Goal: Task Accomplishment & Management: Manage account settings

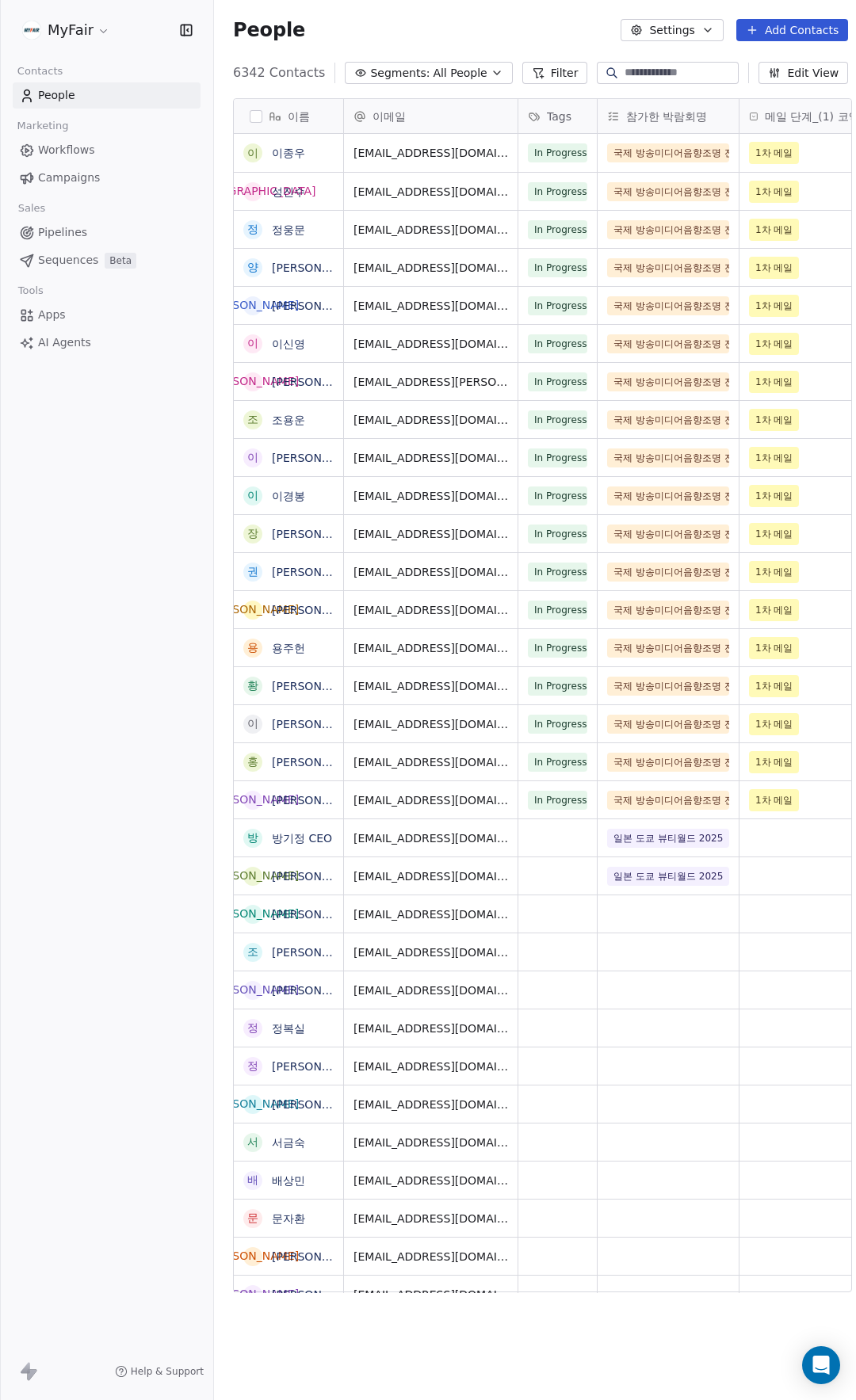
scroll to position [1220, 644]
click at [87, 168] on link "Campaigns" at bounding box center [107, 178] width 187 height 26
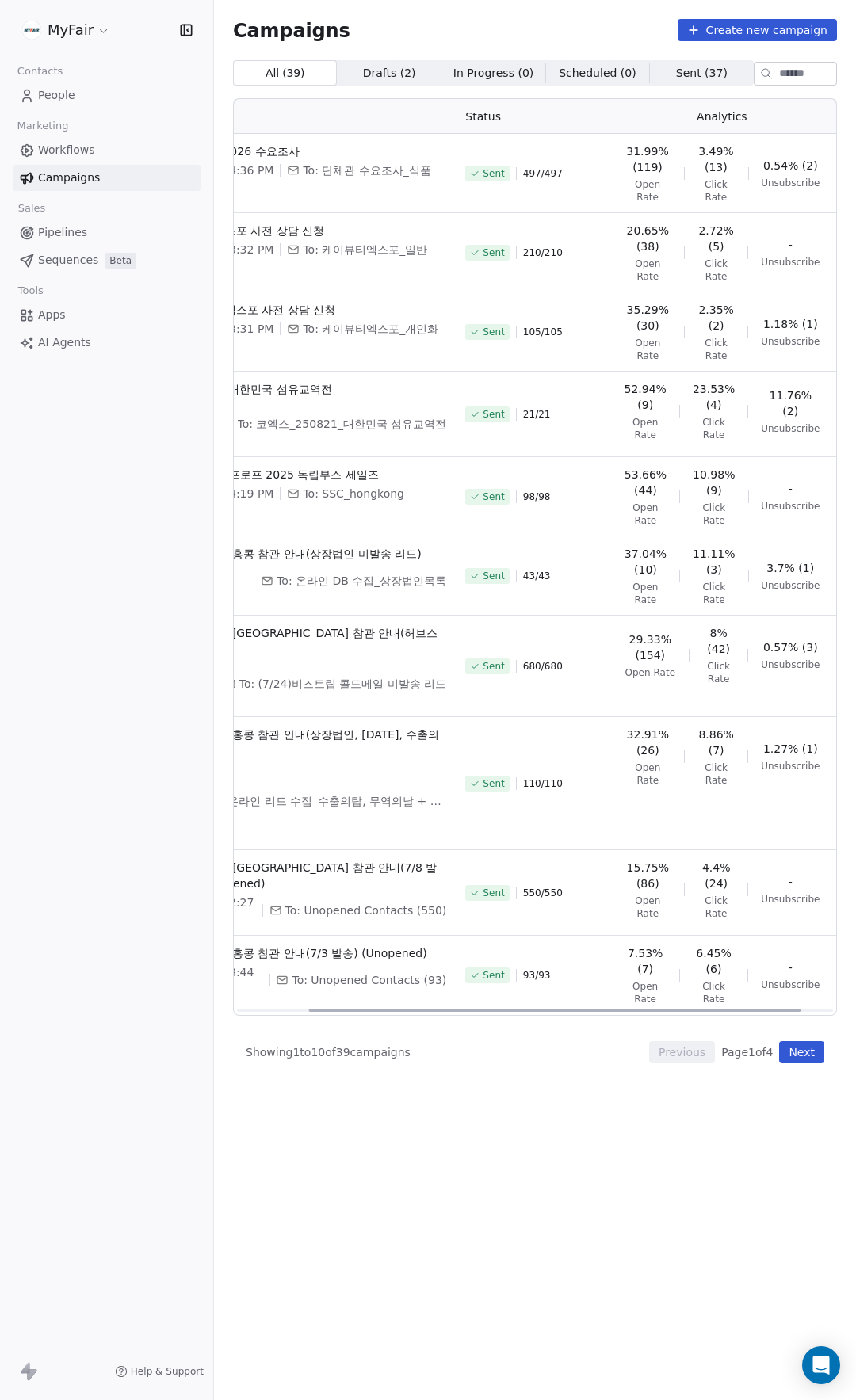
scroll to position [0, 127]
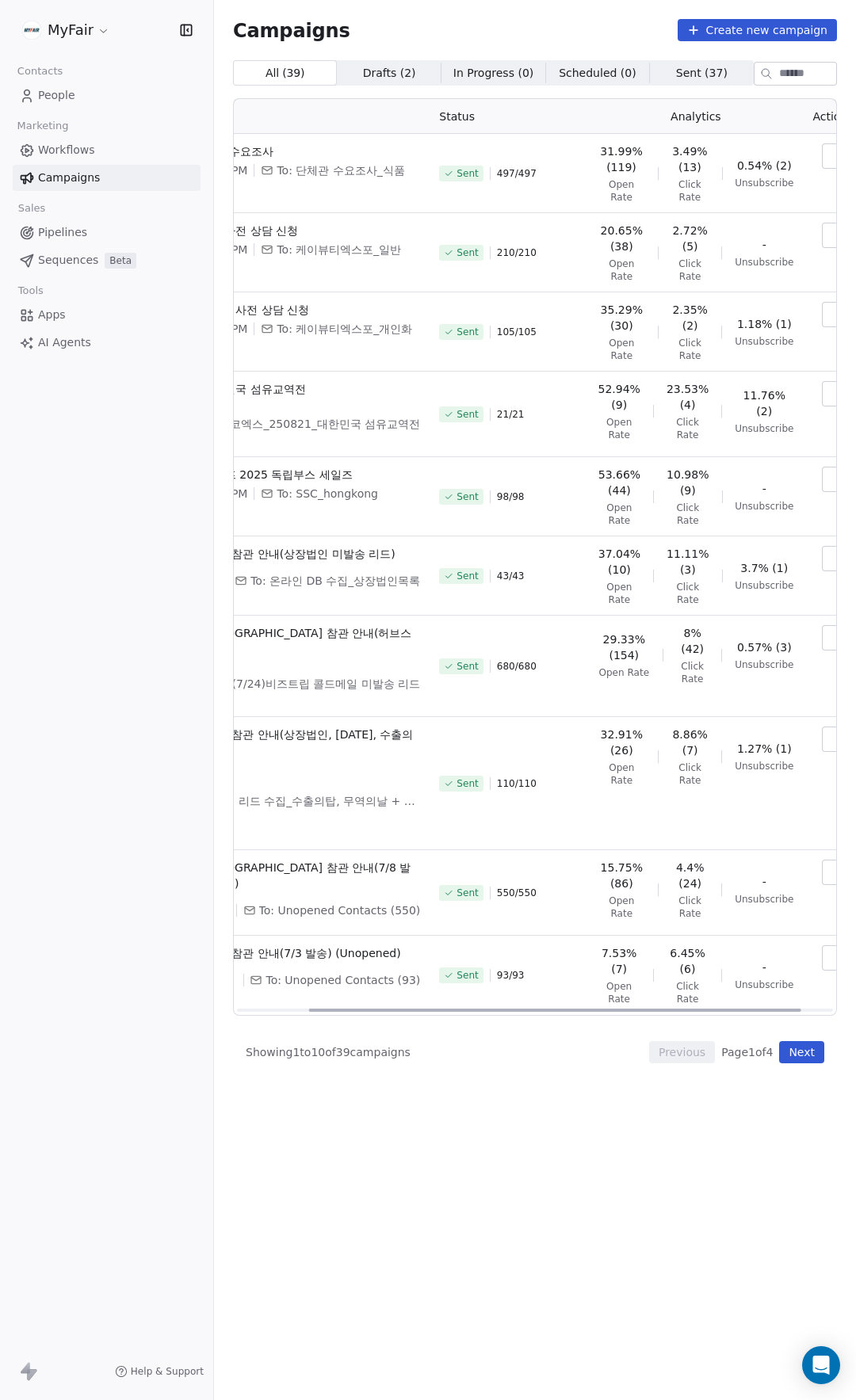
click at [754, 1008] on div at bounding box center [554, 1010] width 492 height 3
click at [831, 154] on icon "button" at bounding box center [837, 156] width 13 height 13
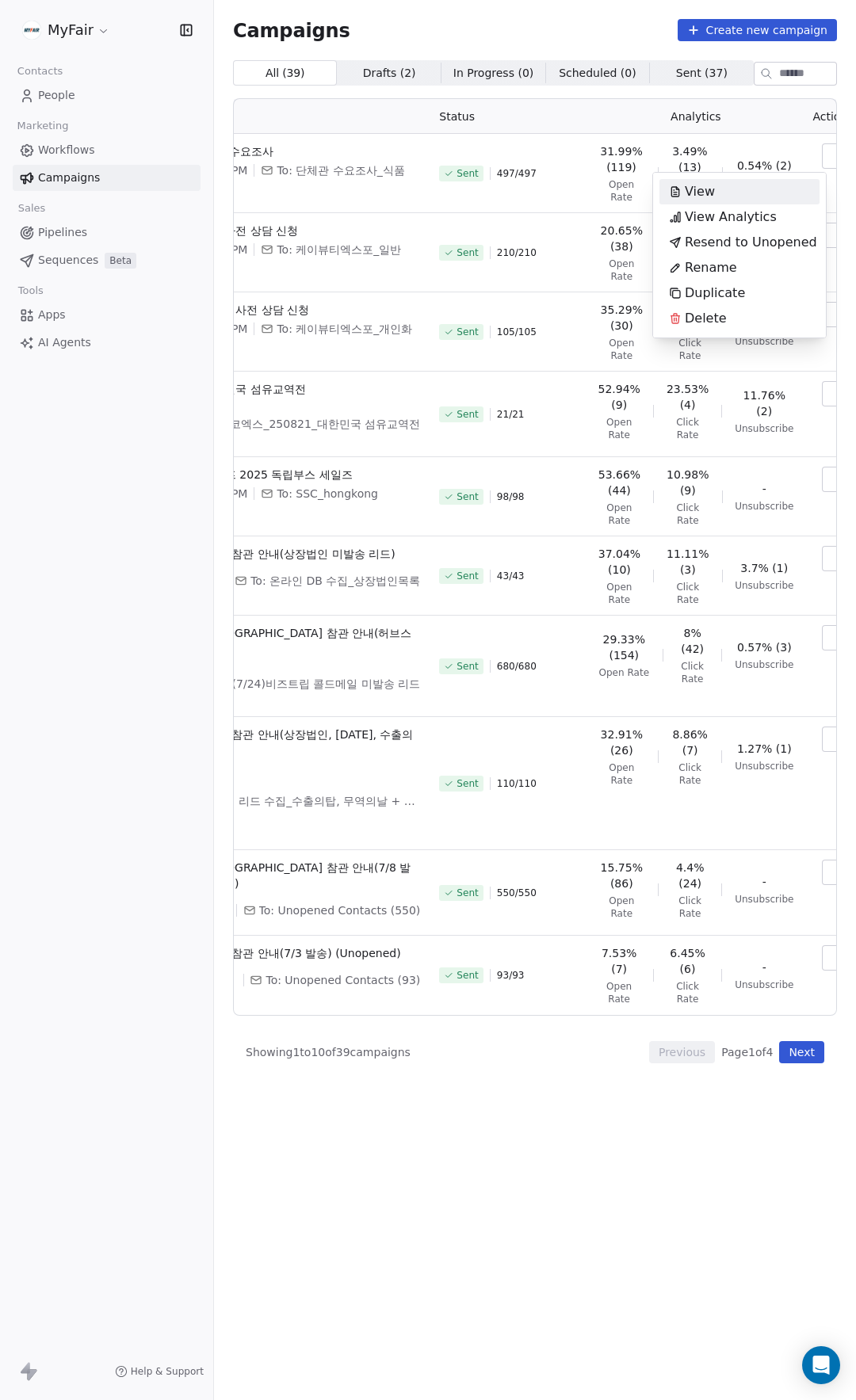
click at [816, 154] on html "MyFair Contacts People Marketing Workflows Campaigns Sales Pipelines Sequences …" at bounding box center [428, 700] width 856 height 1400
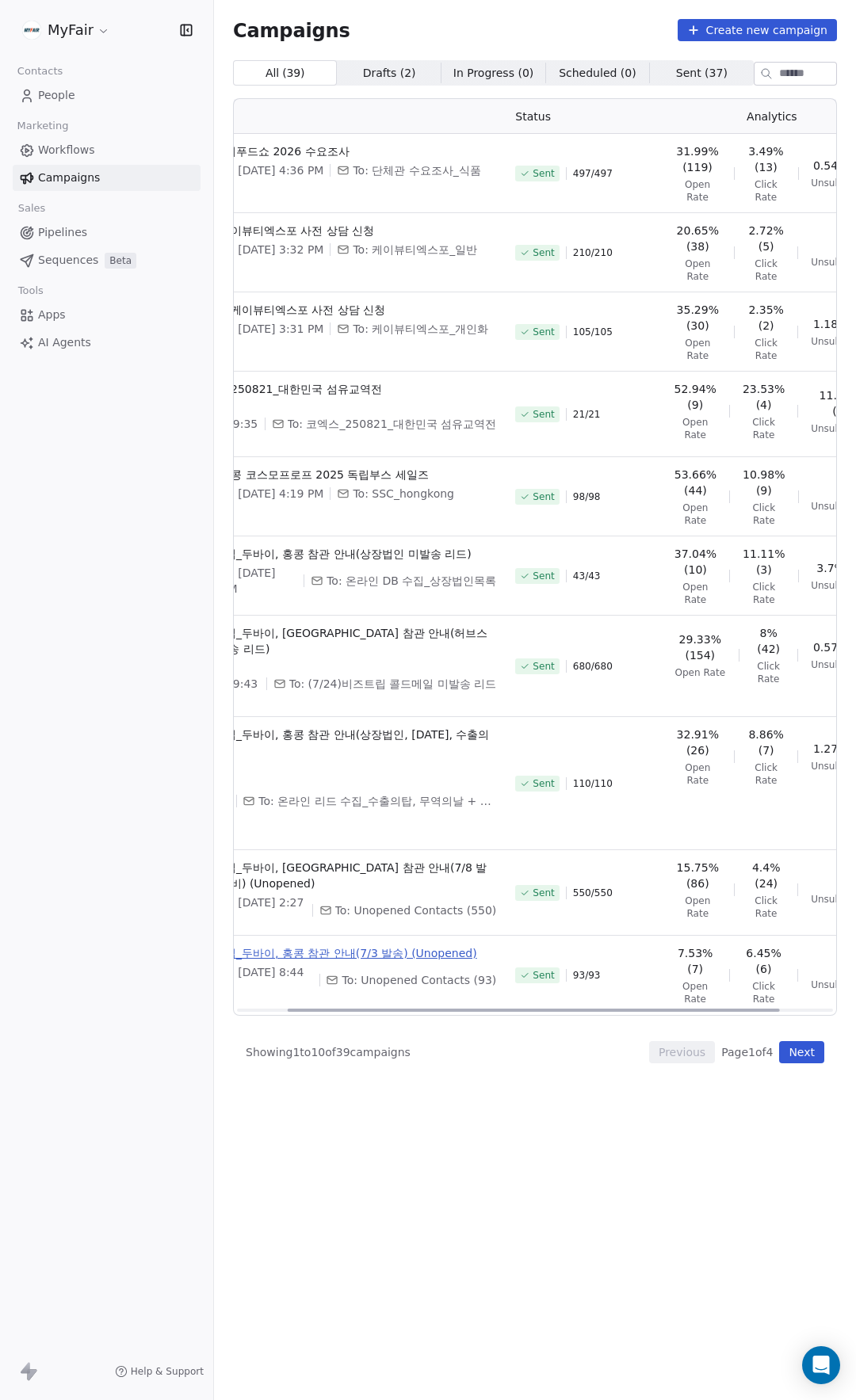
scroll to position [0, 16]
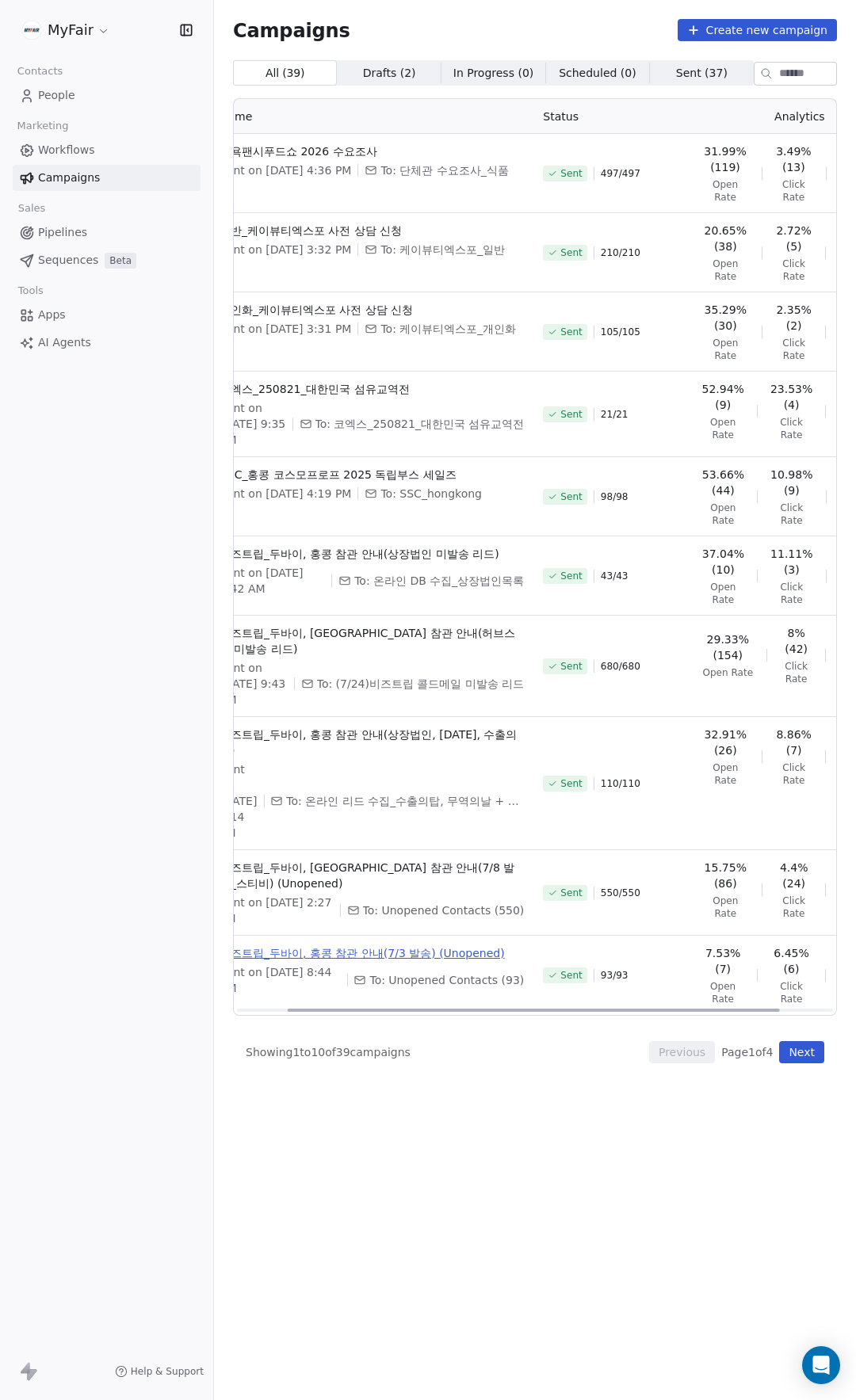
drag, startPoint x: 478, startPoint y: 1025, endPoint x: 376, endPoint y: 967, distance: 117.3
click at [388, 1012] on div at bounding box center [534, 1010] width 492 height 3
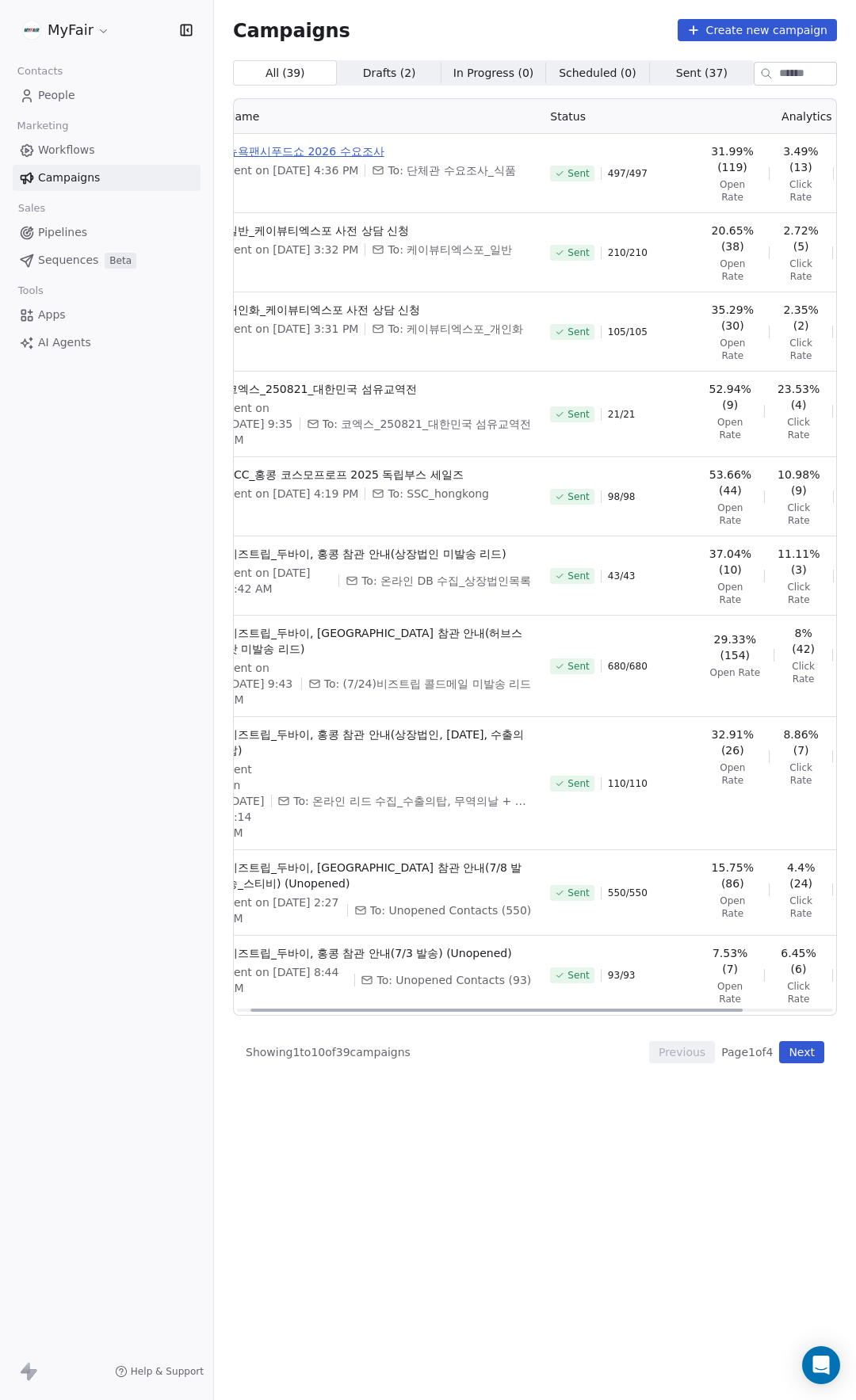
click at [326, 151] on span "뉴욕팬시푸드쇼 2026 수요조사" at bounding box center [379, 151] width 304 height 15
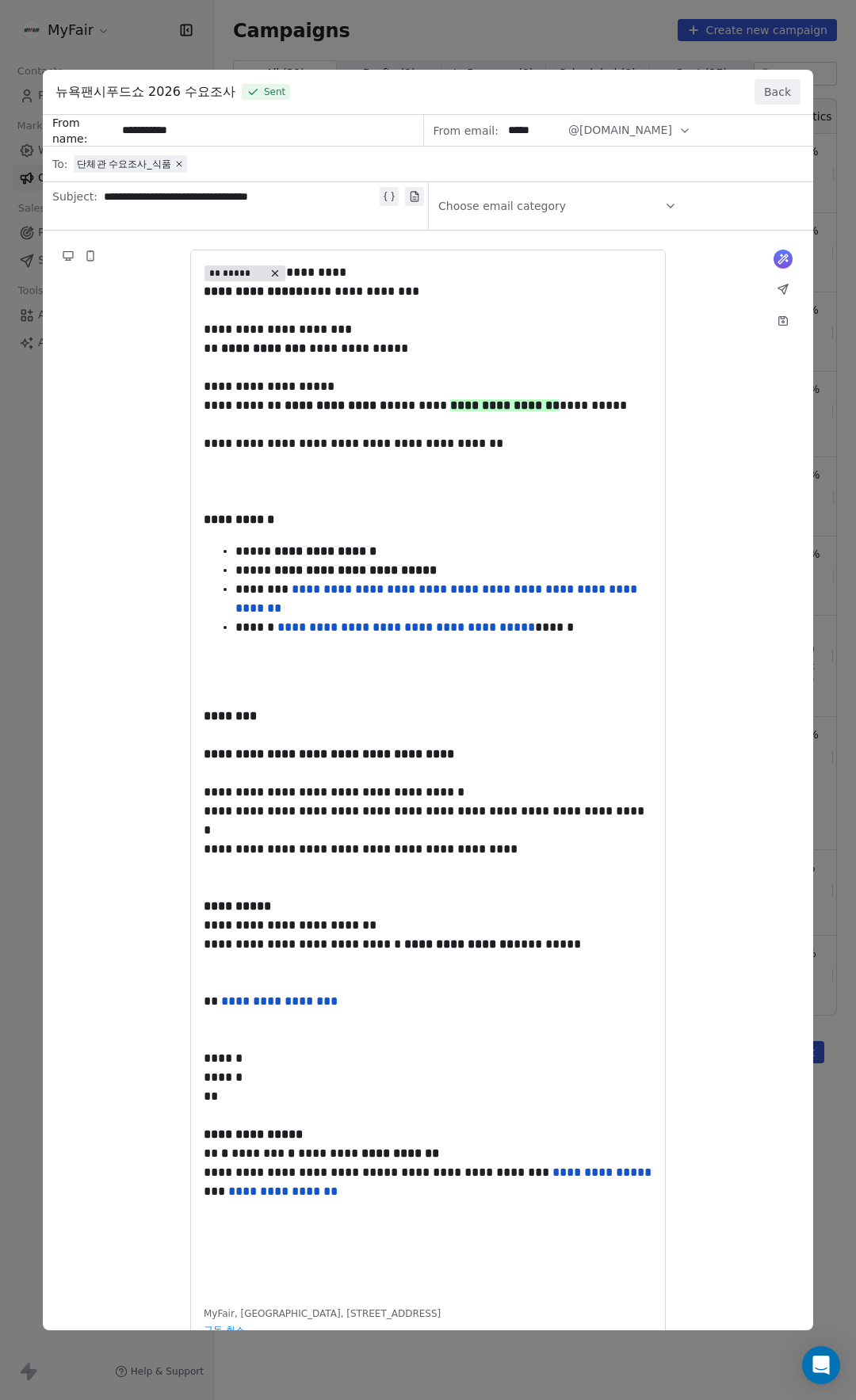
click at [735, 299] on div "**********" at bounding box center [428, 722] width 770 height 1214
click at [770, 95] on button "Back" at bounding box center [777, 91] width 46 height 25
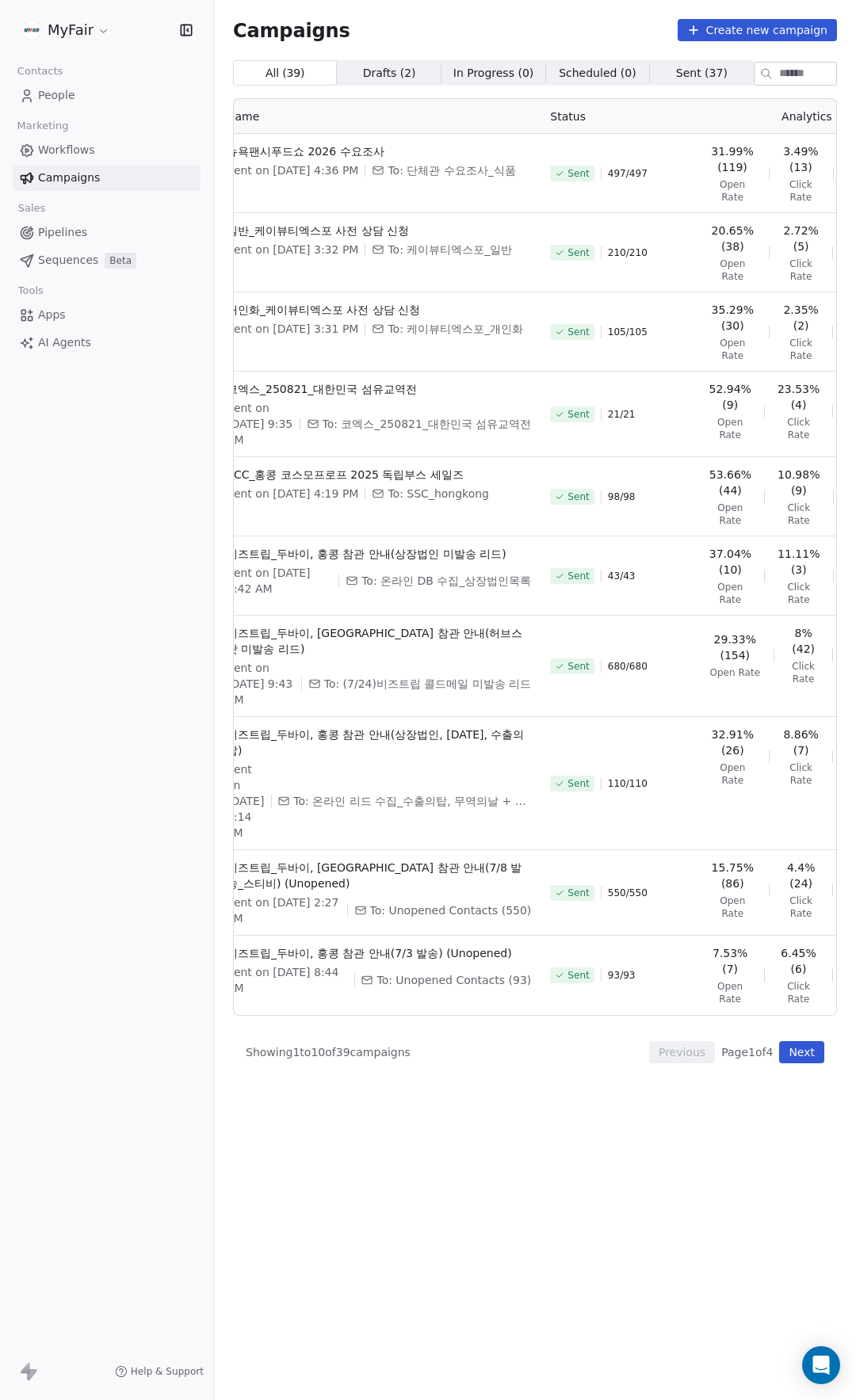
click at [531, 1016] on div "Name Status Analytics Actions 뉴욕팬시푸드쇼 2026 수요조사 Sent on [DATE] 4:36 PM To: 단체관 …" at bounding box center [535, 556] width 603 height 917
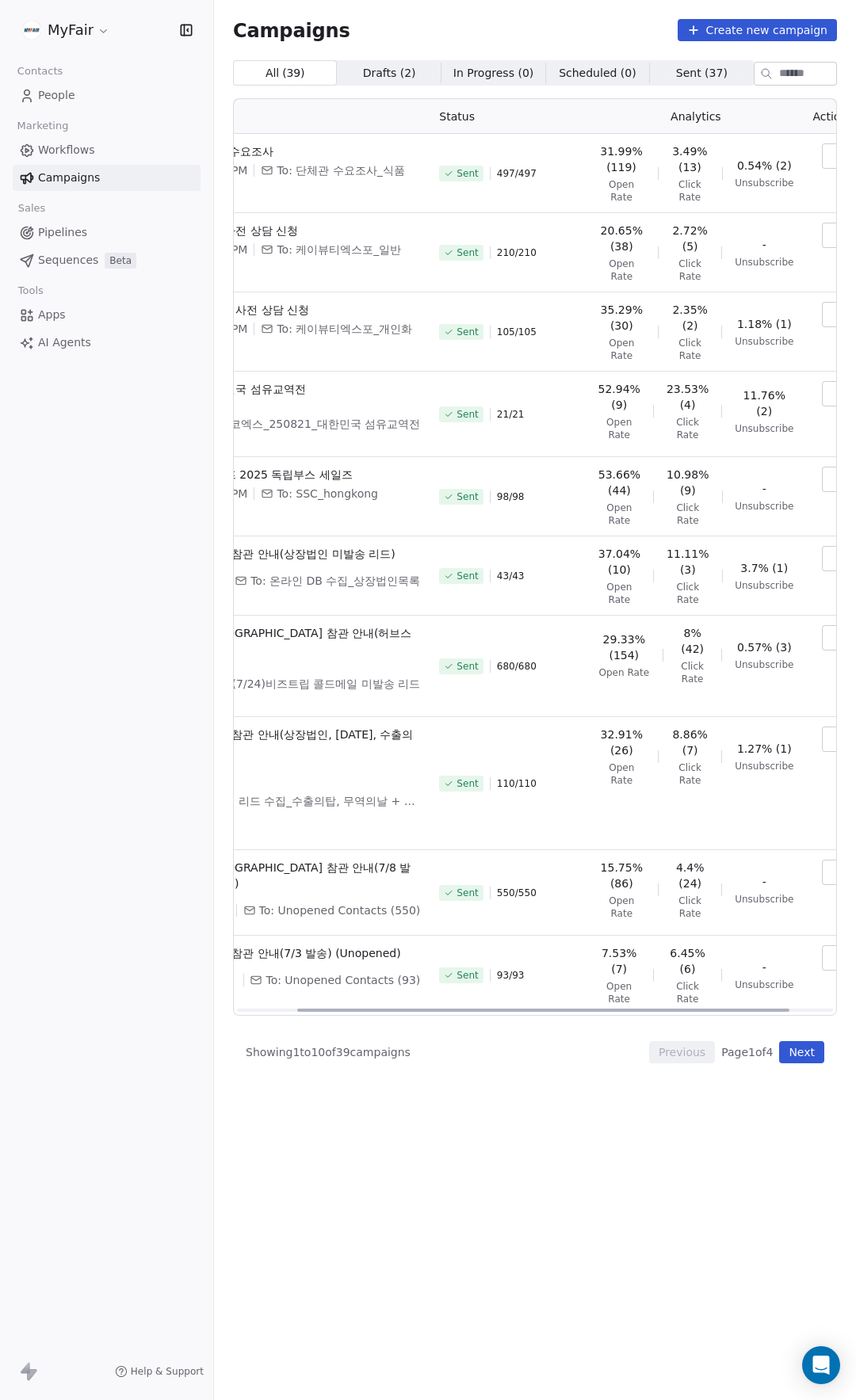
click at [693, 1012] on div at bounding box center [543, 1010] width 492 height 3
click at [803, 170] on td at bounding box center [832, 174] width 59 height 79
click at [822, 167] on button "button" at bounding box center [837, 156] width 32 height 25
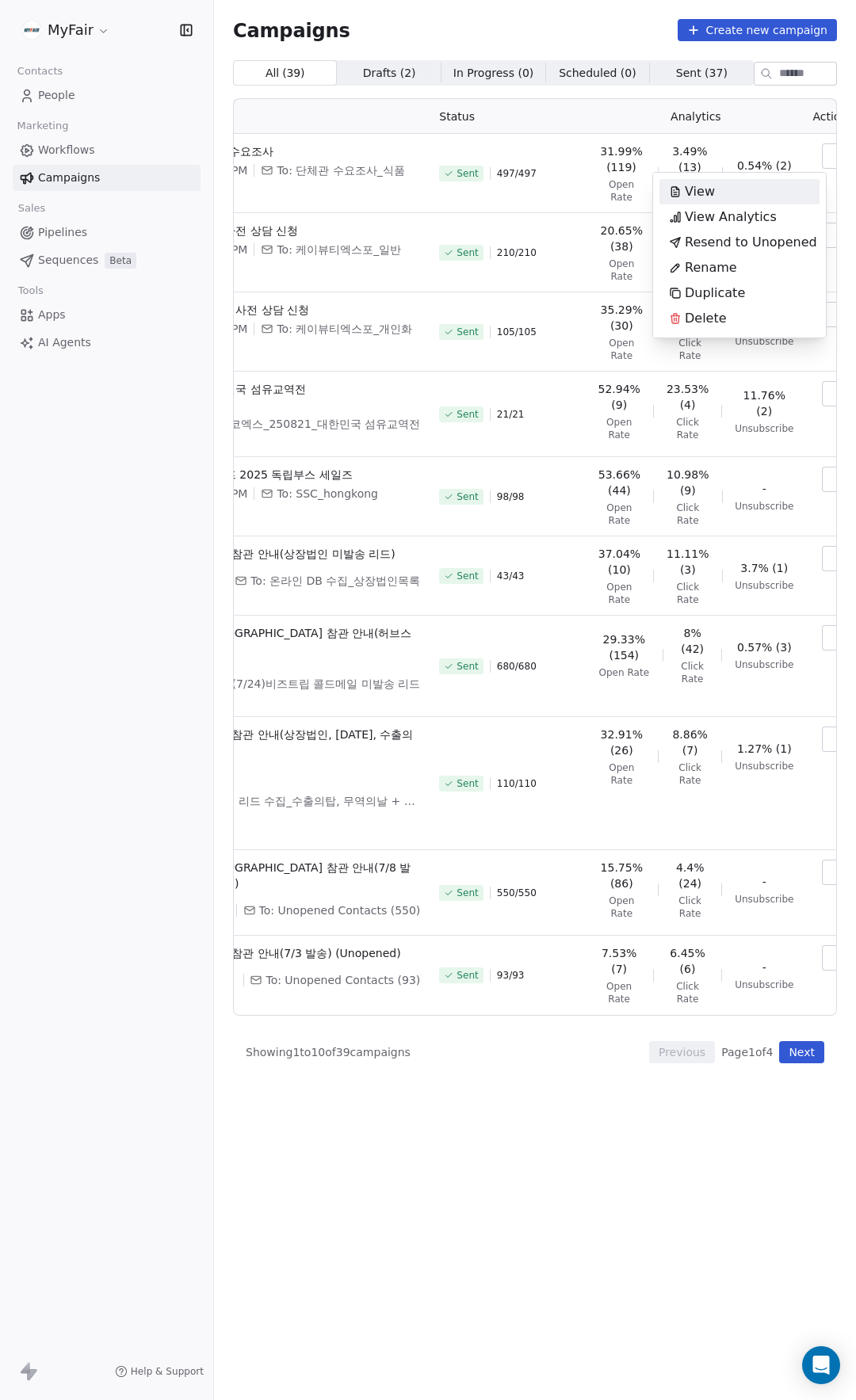
click at [754, 196] on div "View" at bounding box center [739, 191] width 160 height 25
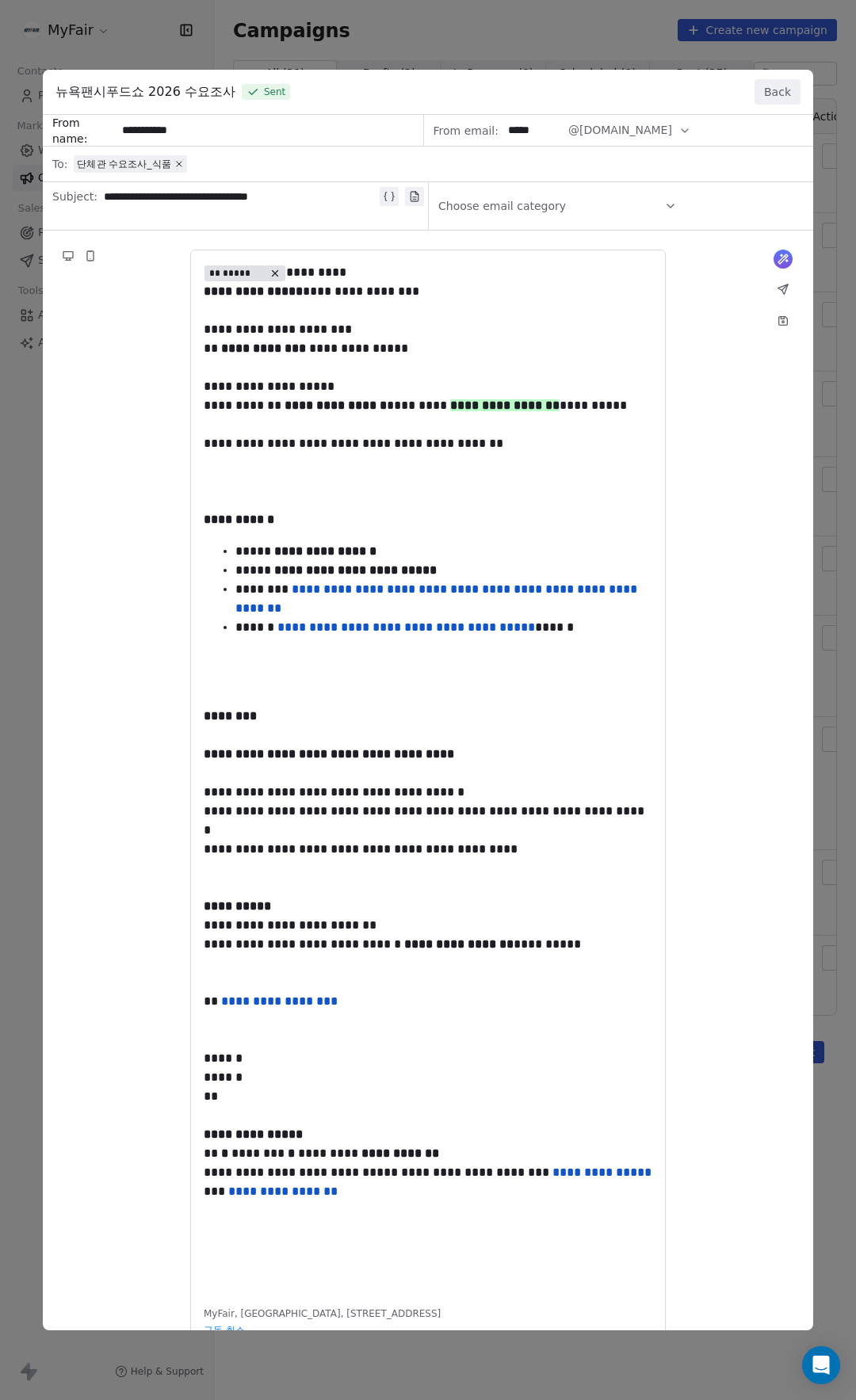
click at [778, 93] on button "Back" at bounding box center [777, 91] width 46 height 25
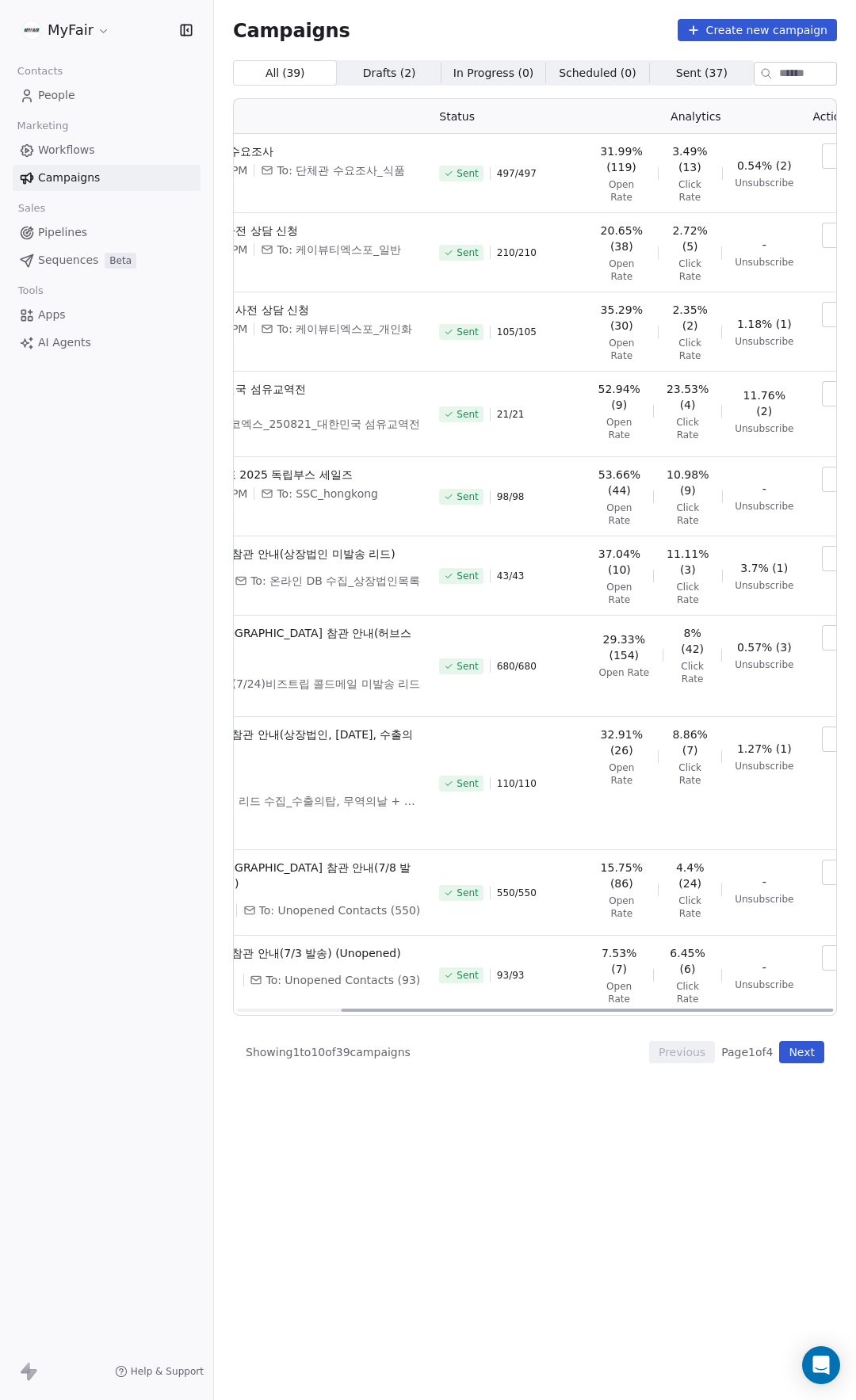
click at [831, 162] on icon "button" at bounding box center [837, 156] width 13 height 13
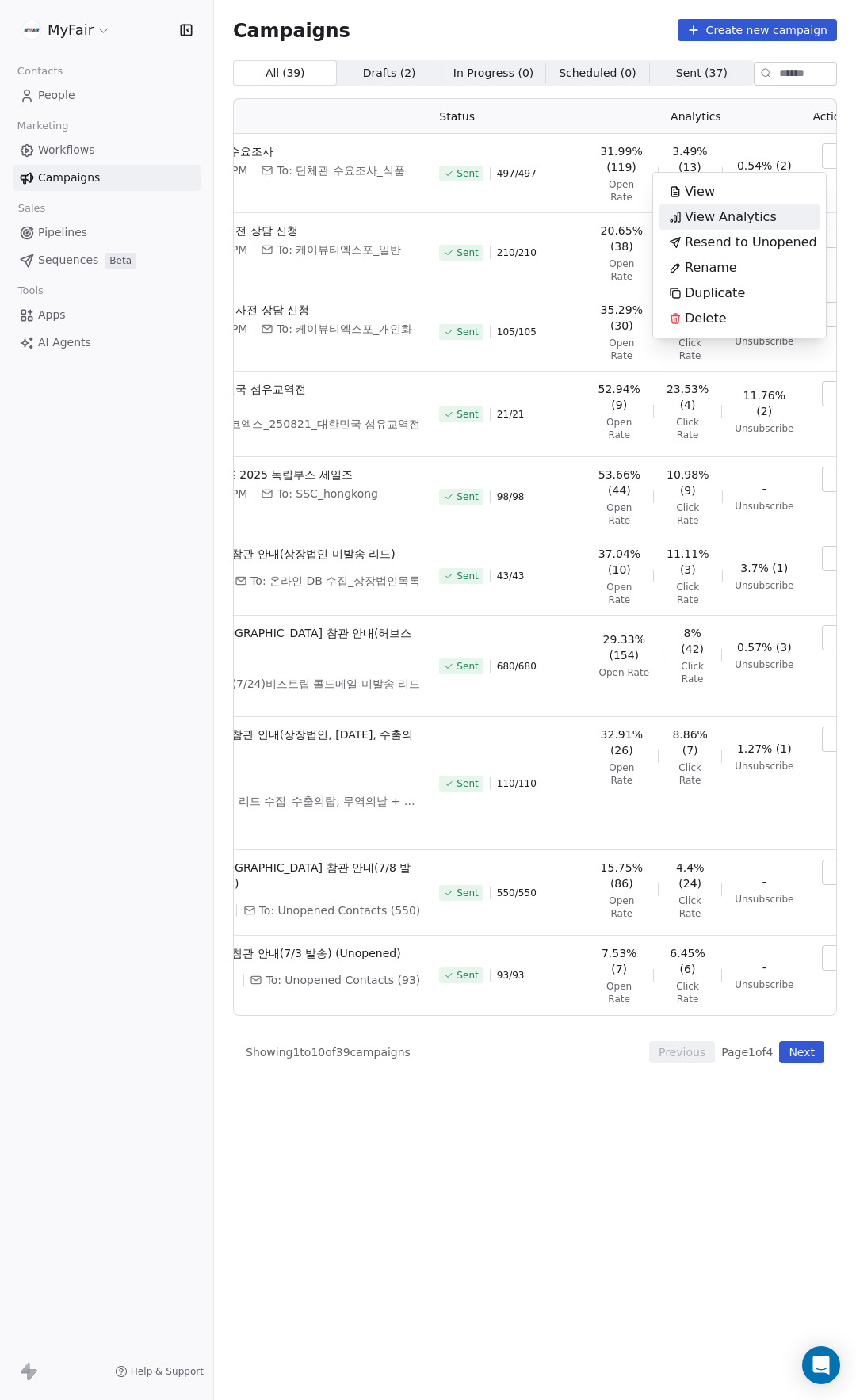
click at [777, 217] on div "View Analytics" at bounding box center [722, 217] width 126 height 25
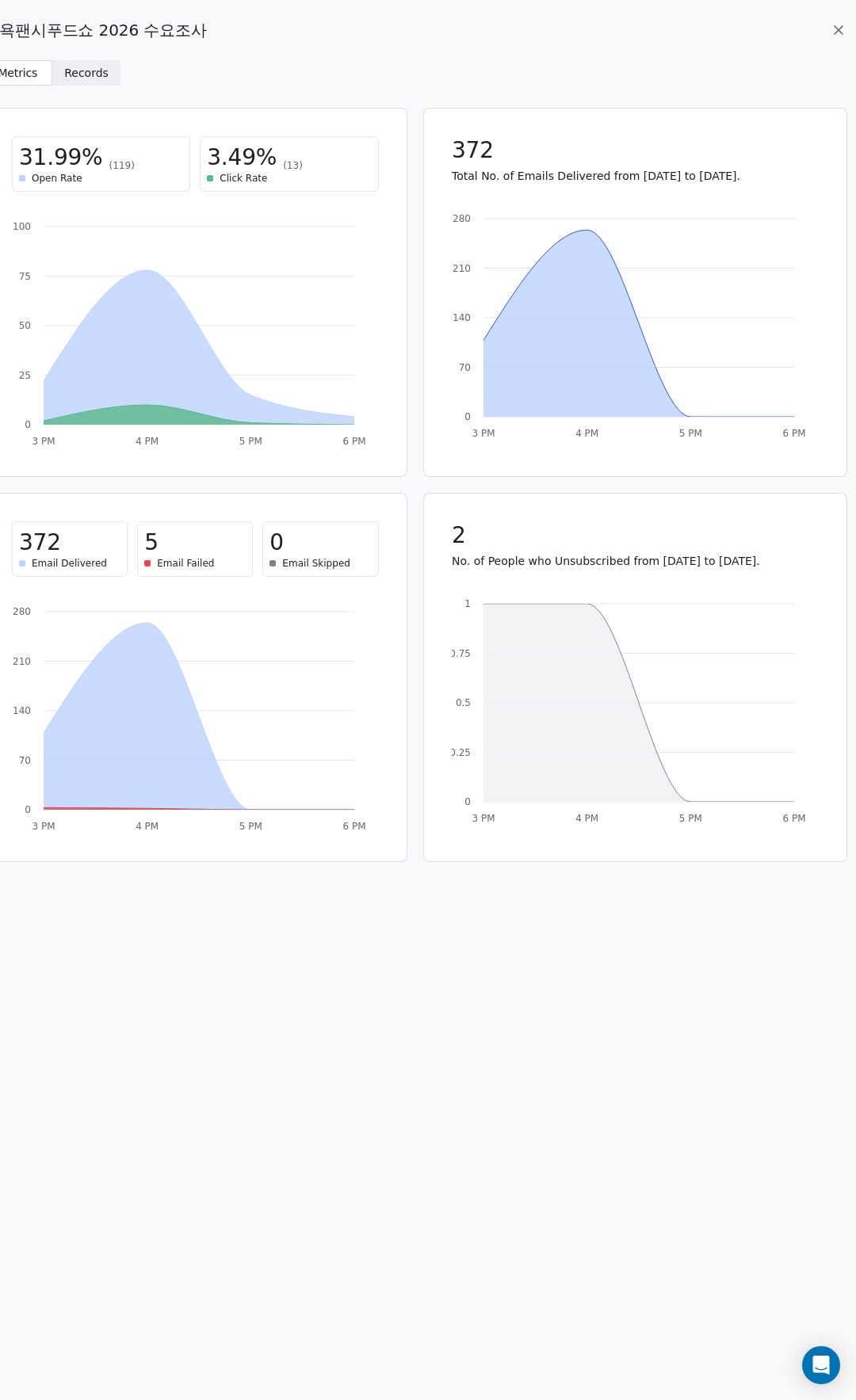
click at [451, 530] on span "2" at bounding box center [458, 535] width 15 height 28
click at [492, 554] on p "No. of People who Unsubscribed from [DATE] to [DATE]." at bounding box center [634, 560] width 367 height 15
click at [69, 76] on span "Records" at bounding box center [87, 73] width 45 height 16
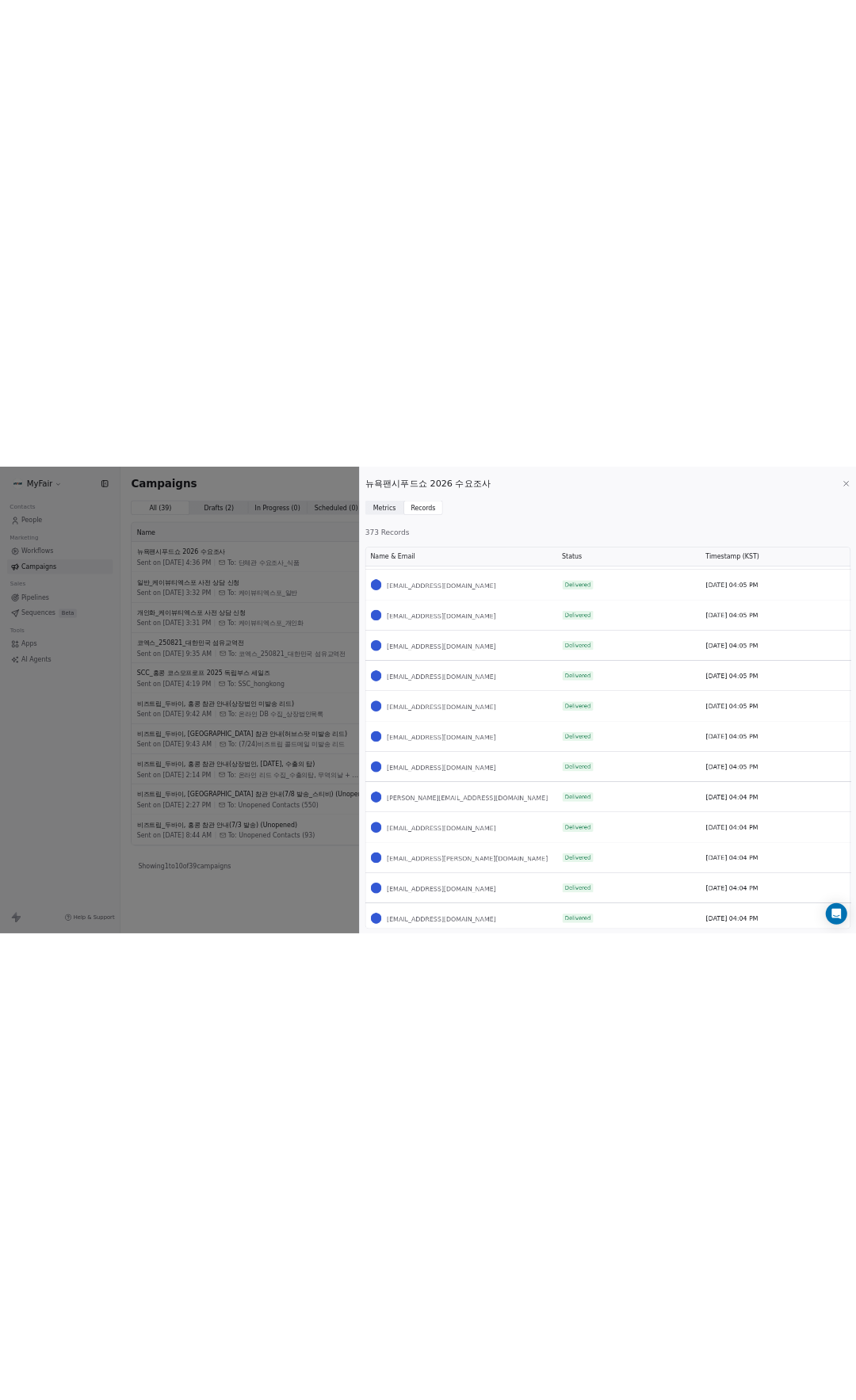
scroll to position [19555, 0]
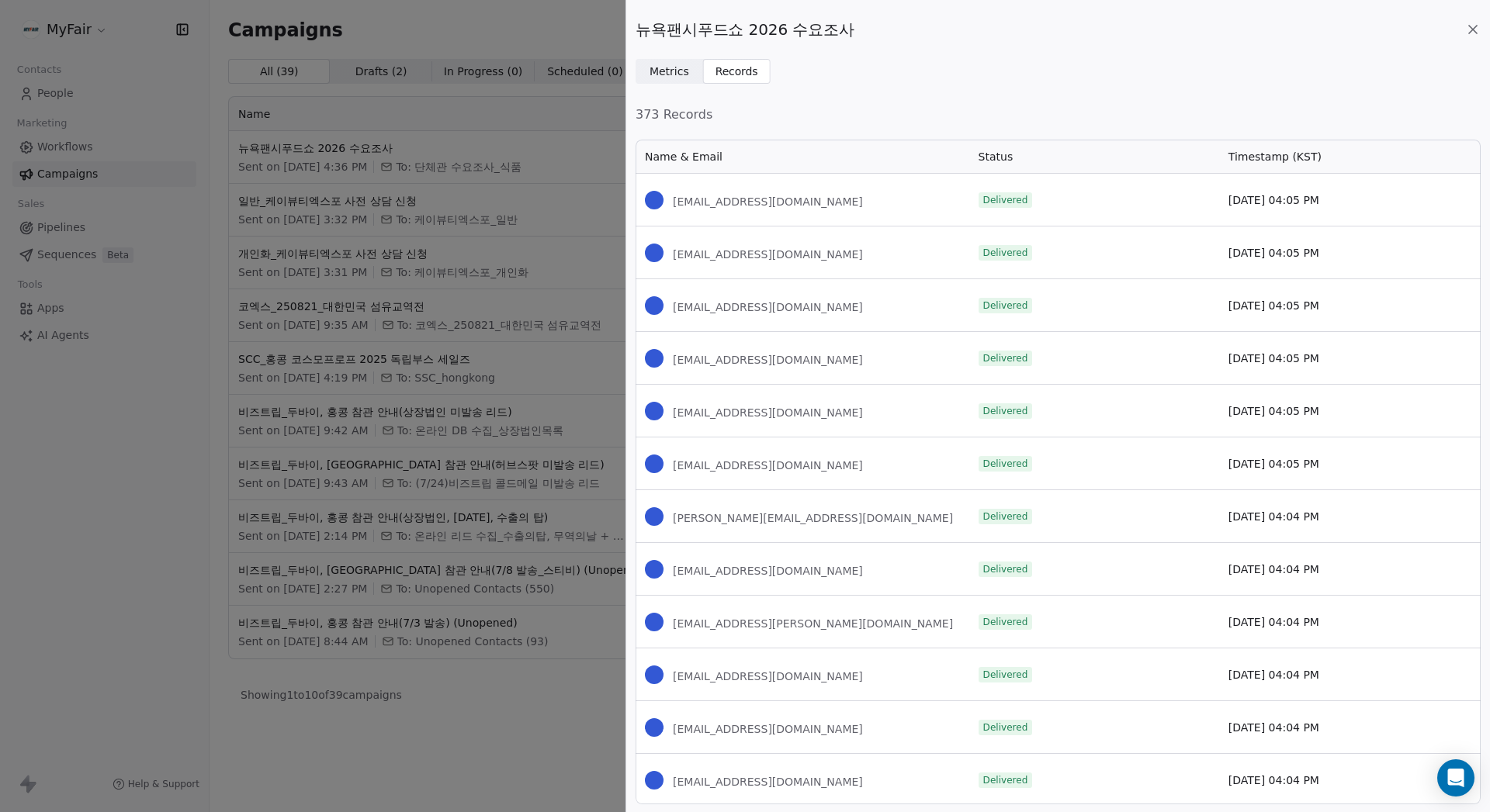
click at [838, 32] on icon at bounding box center [1472, 29] width 8 height 8
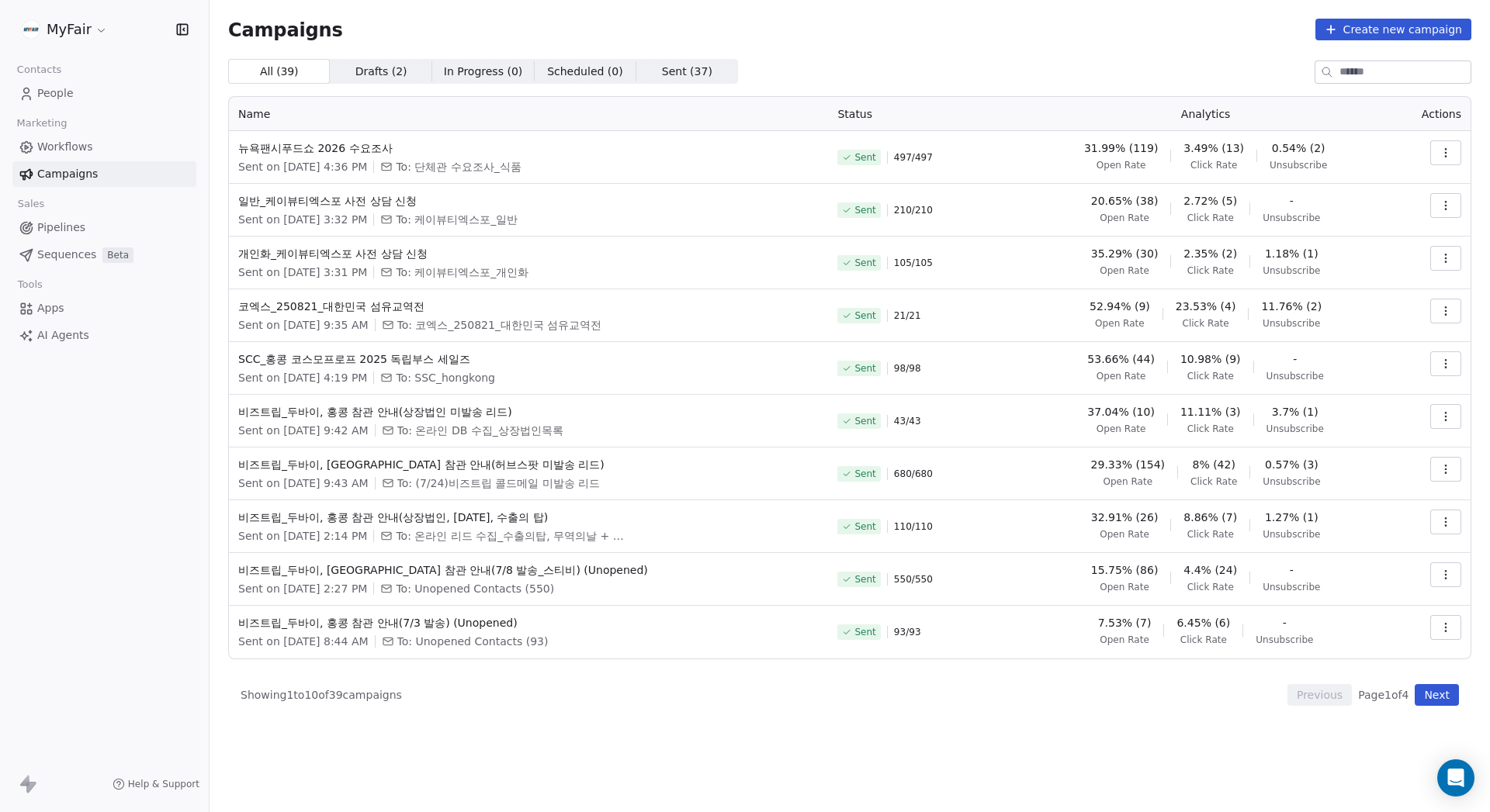
click at [838, 50] on div "Campaigns Create new campaign All ( 39 ) All ( 39 ) Drafts ( 2 ) Drafts ( 2 ) I…" at bounding box center [849, 362] width 1243 height 687
click at [838, 83] on div "All ( 39 ) All ( 39 ) Drafts ( 2 ) Drafts ( 2 ) In Progress ( 0 ) In Progress (…" at bounding box center [849, 71] width 1243 height 24
